Goal: Task Accomplishment & Management: Use online tool/utility

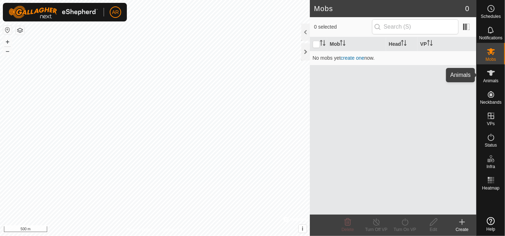
click at [495, 80] on span "Animals" at bounding box center [491, 81] width 15 height 4
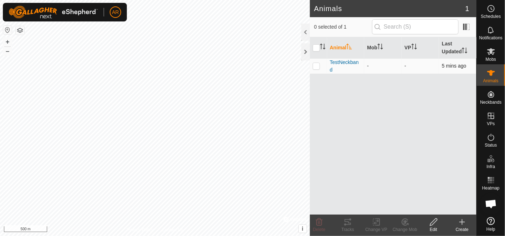
click at [316, 68] on p-checkbox at bounding box center [316, 66] width 7 height 6
checkbox input "true"
click at [351, 226] on div "Tracks" at bounding box center [348, 229] width 29 height 6
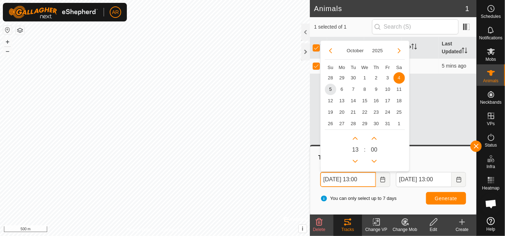
drag, startPoint x: 330, startPoint y: 179, endPoint x: 314, endPoint y: 185, distance: 16.6
click at [314, 185] on div "Tracks From [DATE] 13:00 [DATE] Su Mo Tu We Th Fr Sa 28 29 30 1 2 3 4 4 5 6 7 8…" at bounding box center [393, 180] width 160 height 62
click at [398, 79] on span "4" at bounding box center [399, 77] width 11 height 11
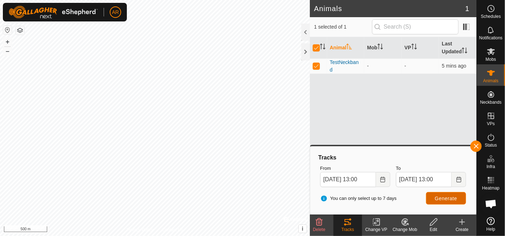
click at [446, 198] on span "Generate" at bounding box center [446, 199] width 22 height 6
click at [443, 196] on span "Generate" at bounding box center [446, 199] width 22 height 6
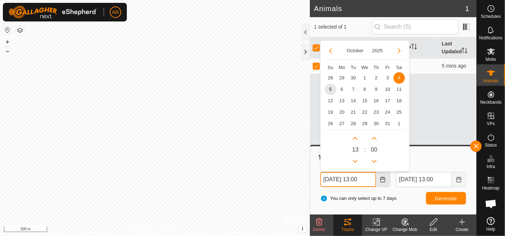
drag, startPoint x: 357, startPoint y: 179, endPoint x: 390, endPoint y: 181, distance: 33.3
click at [390, 181] on span "[DATE] 13:00 [DATE] Su Mo Tu We Th Fr Sa 28 29 30 1 2 3 4 4 5 6 7 8 9 10 11 12 …" at bounding box center [356, 179] width 70 height 15
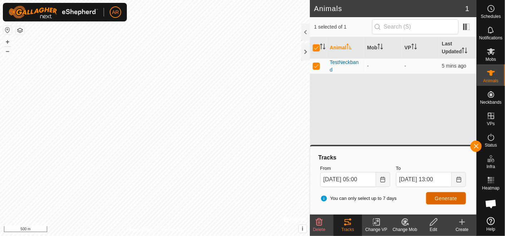
click at [447, 198] on span "Generate" at bounding box center [446, 199] width 22 height 6
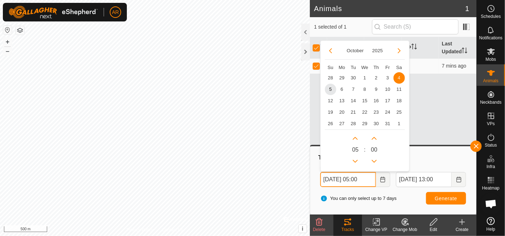
drag, startPoint x: 329, startPoint y: 179, endPoint x: 314, endPoint y: 181, distance: 14.5
click at [314, 181] on div "Tracks From [DATE] 05:00 [DATE] Su Mo Tu We Th Fr Sa 28 29 30 1 2 3 4 4 5 6 7 8…" at bounding box center [393, 180] width 160 height 62
click at [330, 51] on button "Previous Month" at bounding box center [330, 50] width 11 height 11
click at [341, 124] on span "29" at bounding box center [342, 123] width 11 height 11
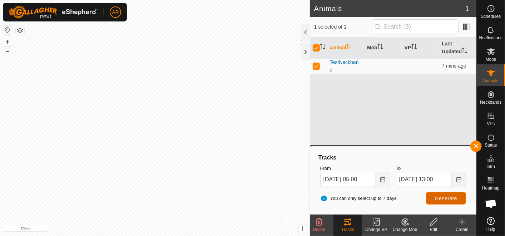
click at [448, 198] on span "Generate" at bounding box center [446, 199] width 22 height 6
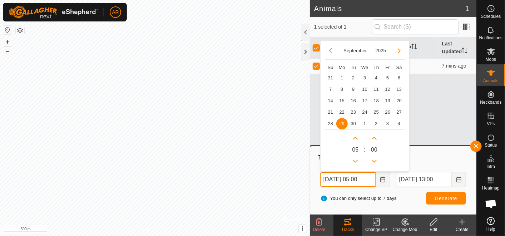
click at [372, 178] on input "[DATE] 05:00" at bounding box center [349, 179] width 56 height 15
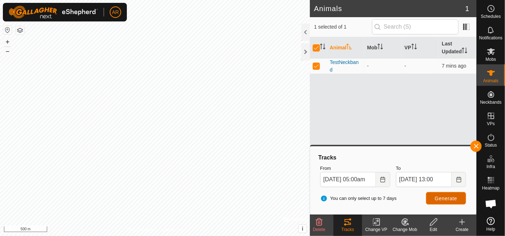
type input "[DATE] 05:00"
click at [441, 198] on span "Generate" at bounding box center [446, 199] width 22 height 6
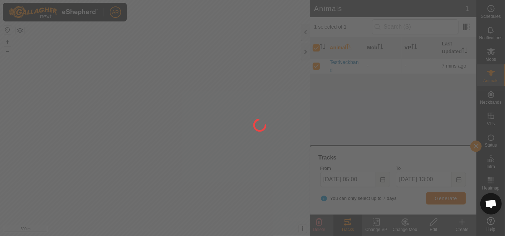
scroll to position [0, 0]
